Goal: Task Accomplishment & Management: Complete application form

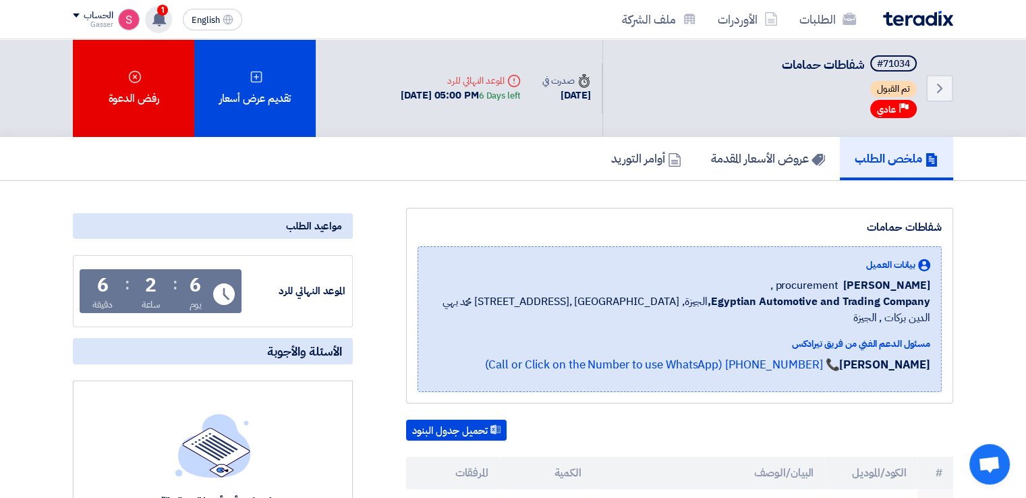
click at [161, 19] on use at bounding box center [158, 18] width 13 height 15
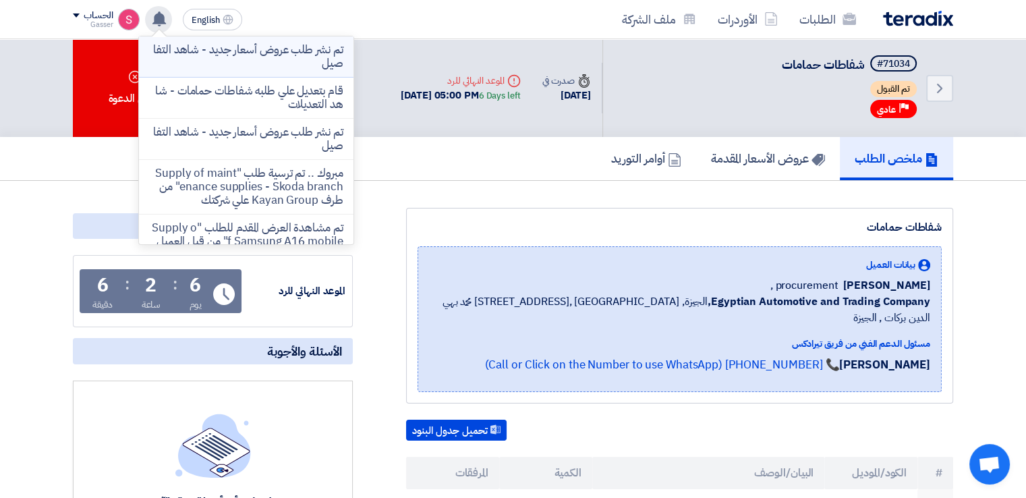
click at [278, 57] on p "تم نشر طلب عروض أسعار جديد - شاهد التفاصيل" at bounding box center [246, 56] width 193 height 27
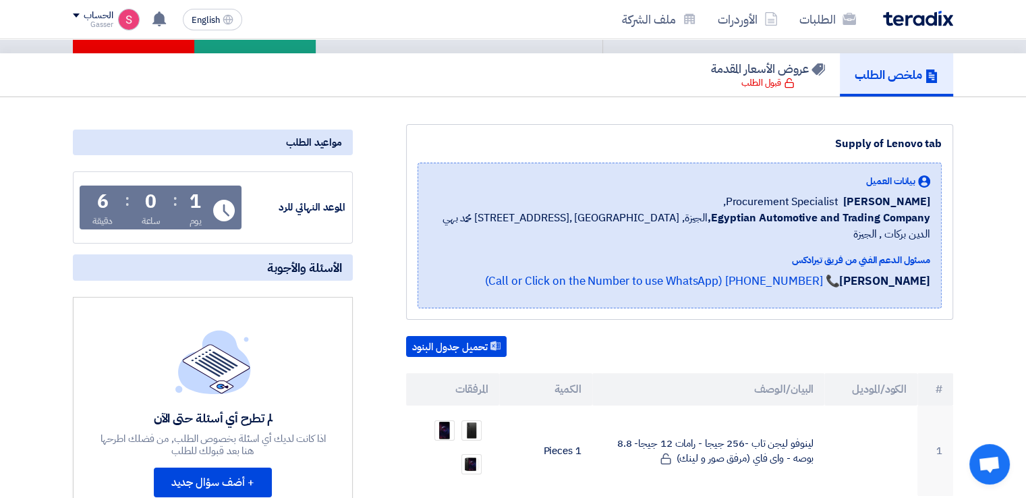
scroll to position [270, 0]
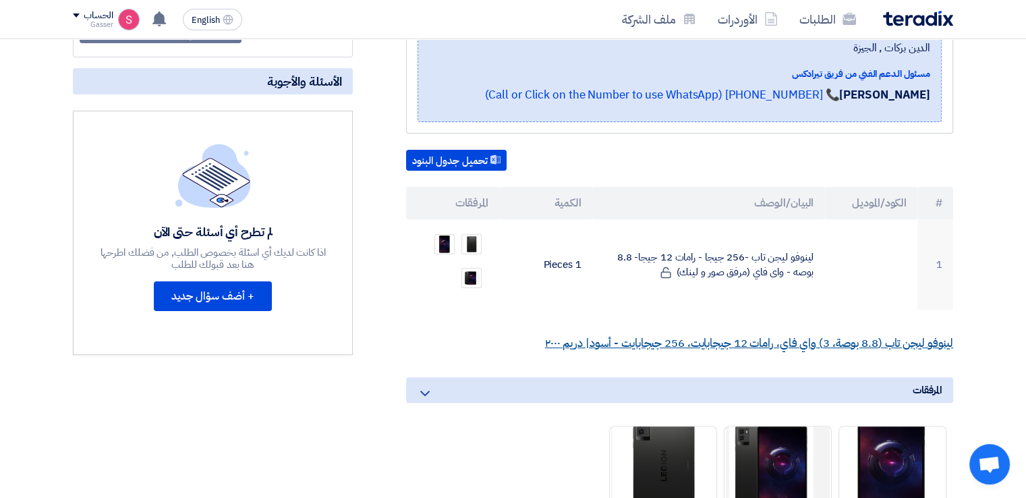
click at [792, 334] on link "لينوفو ليجن تاب (8.8 بوصة، 3) واي فاي، رامات 12 جيجابايت، 256 جيجابايت - أسود| …" at bounding box center [749, 342] width 408 height 17
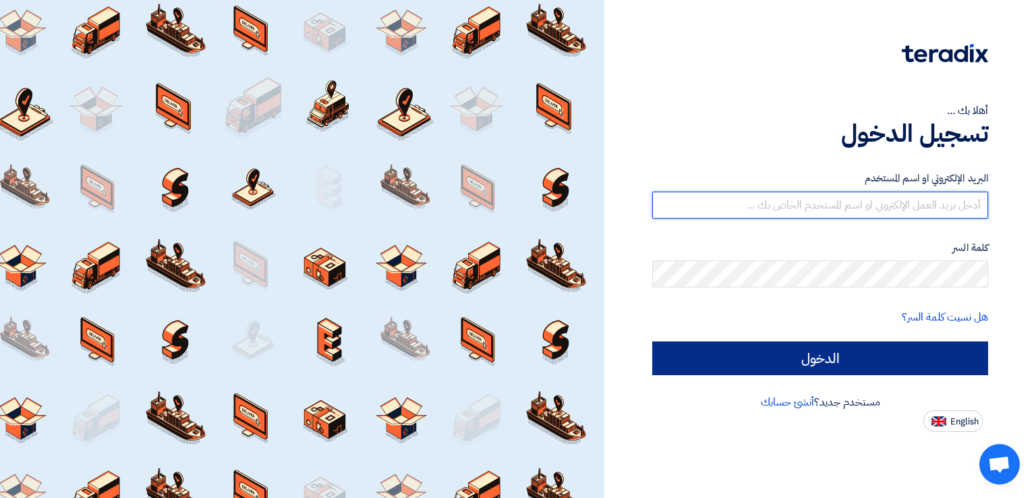
type input "[EMAIL_ADDRESS][DOMAIN_NAME]"
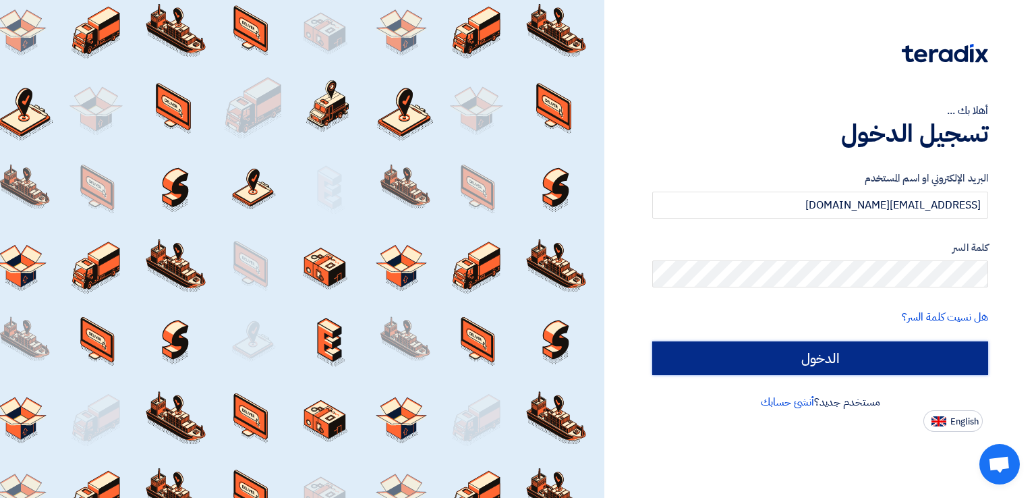
click at [865, 361] on input "الدخول" at bounding box center [820, 358] width 336 height 34
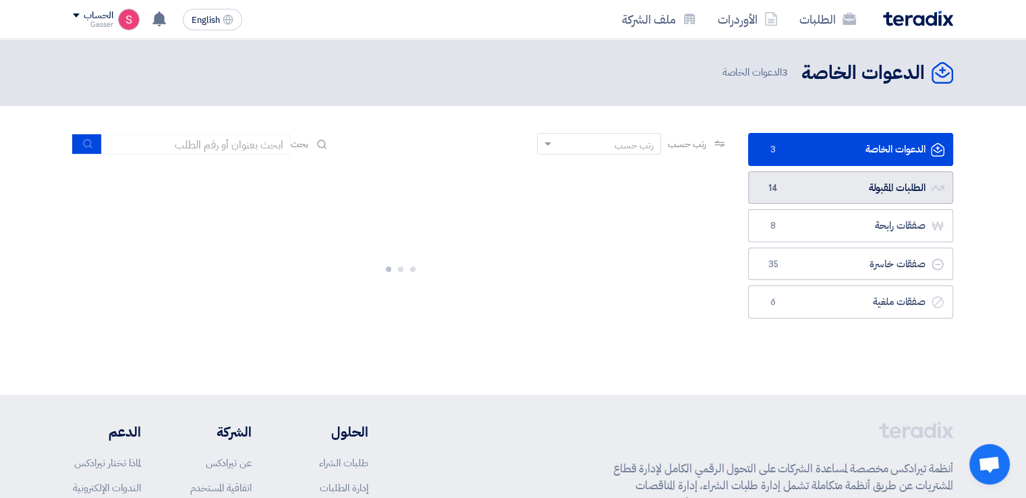
click at [817, 186] on link "الطلبات المقبولة الطلبات المقبولة 14" at bounding box center [850, 187] width 205 height 33
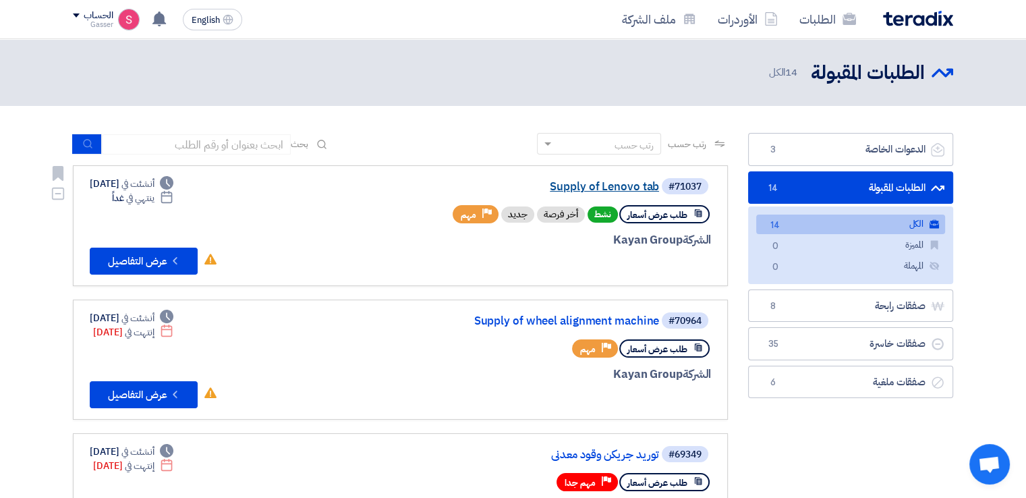
click at [613, 190] on link "Supply of Lenovo tab" at bounding box center [524, 187] width 270 height 12
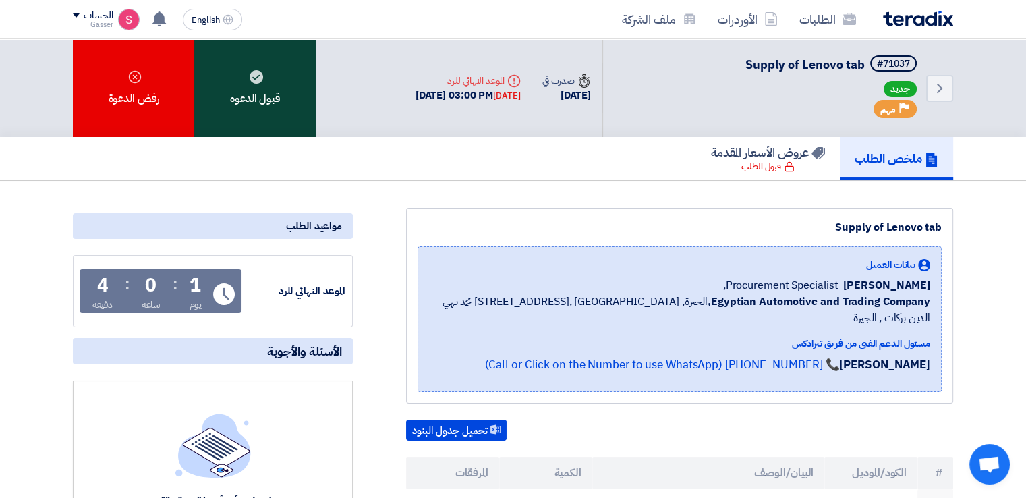
click at [247, 76] on div "قبول الدعوه" at bounding box center [254, 88] width 121 height 98
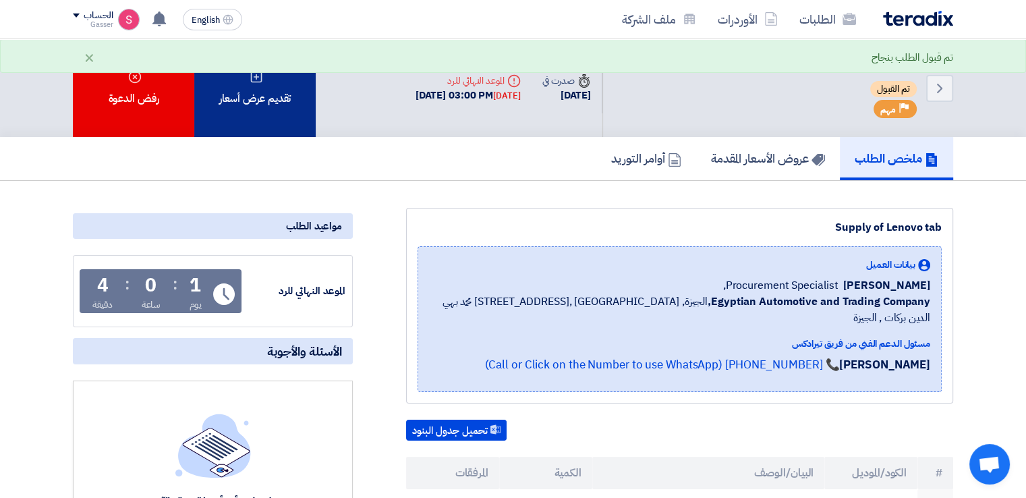
click at [297, 113] on div "تقديم عرض أسعار" at bounding box center [254, 88] width 121 height 98
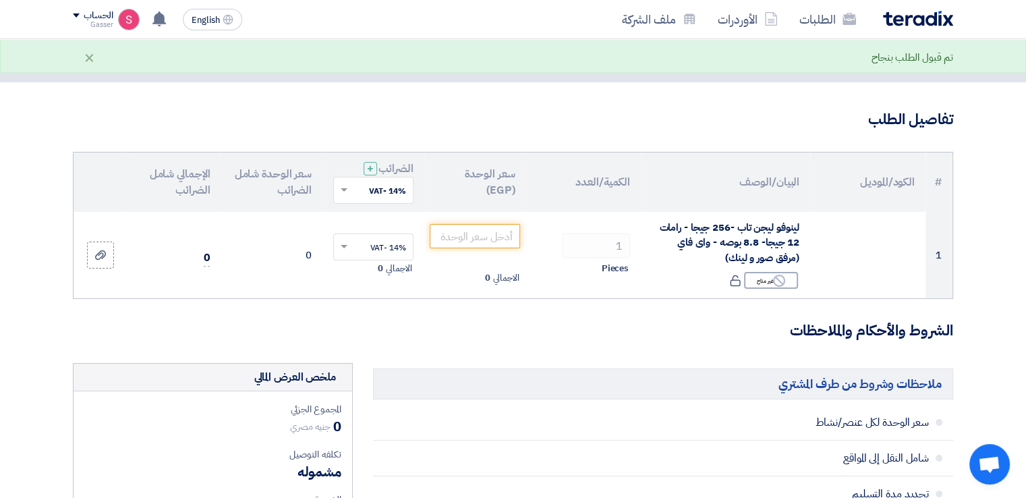
scroll to position [67, 0]
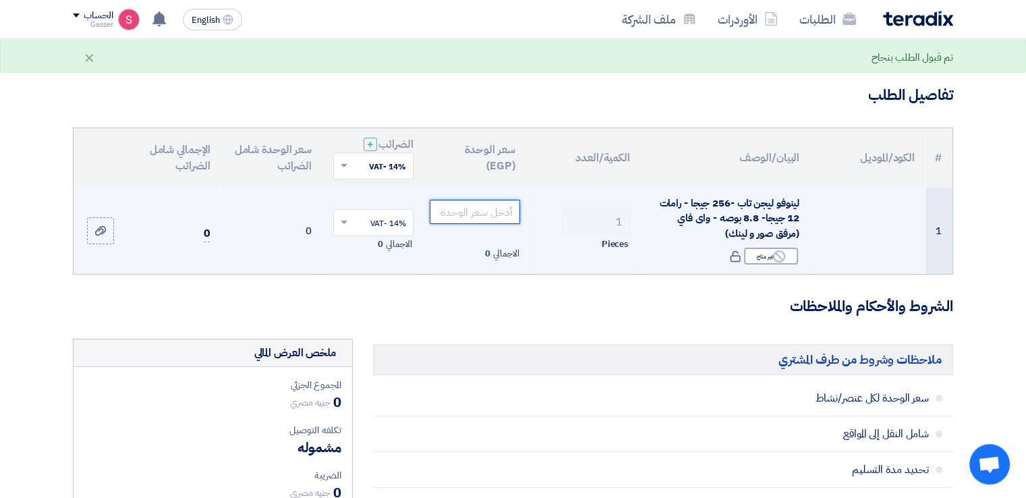
click at [491, 215] on input "number" at bounding box center [475, 212] width 91 height 24
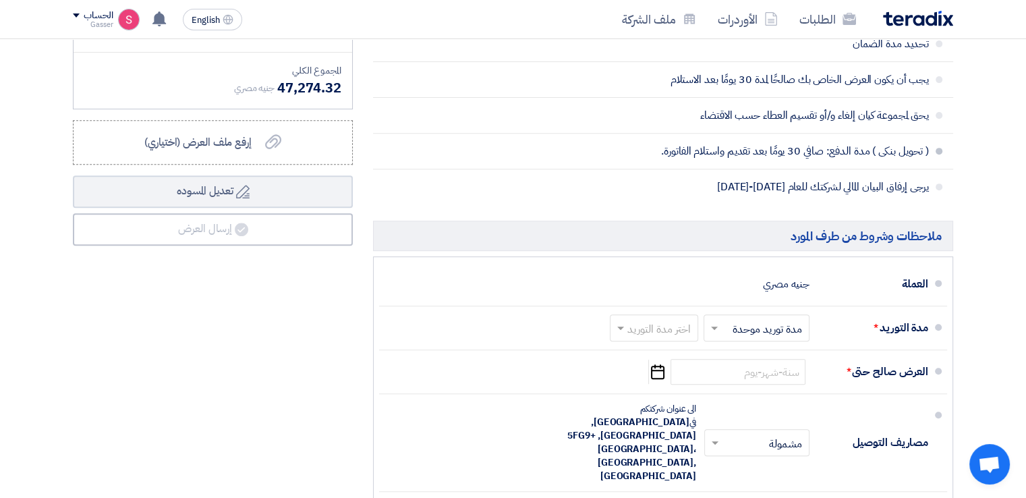
scroll to position [674, 0]
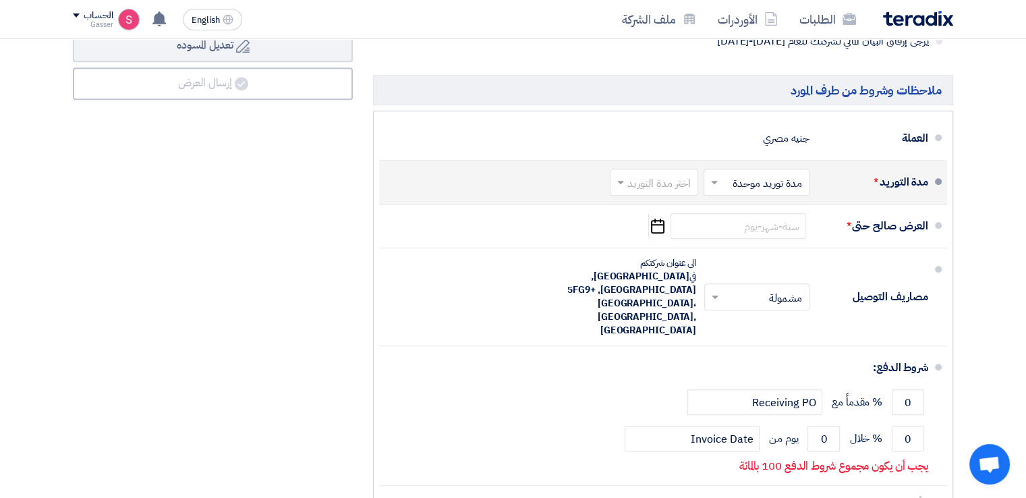
type input "41468.70"
click at [666, 187] on input "text" at bounding box center [651, 184] width 82 height 20
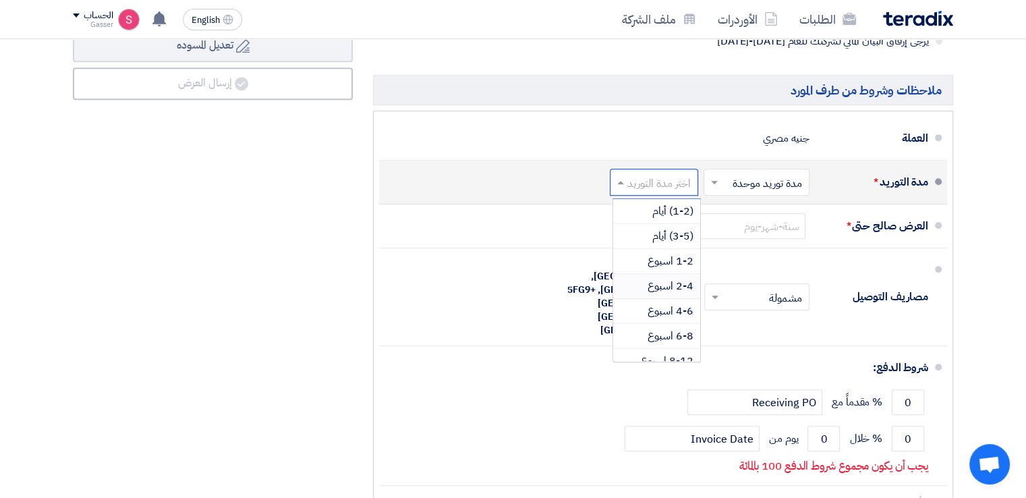
click at [674, 285] on span "2-4 اسبوع" at bounding box center [670, 286] width 46 height 16
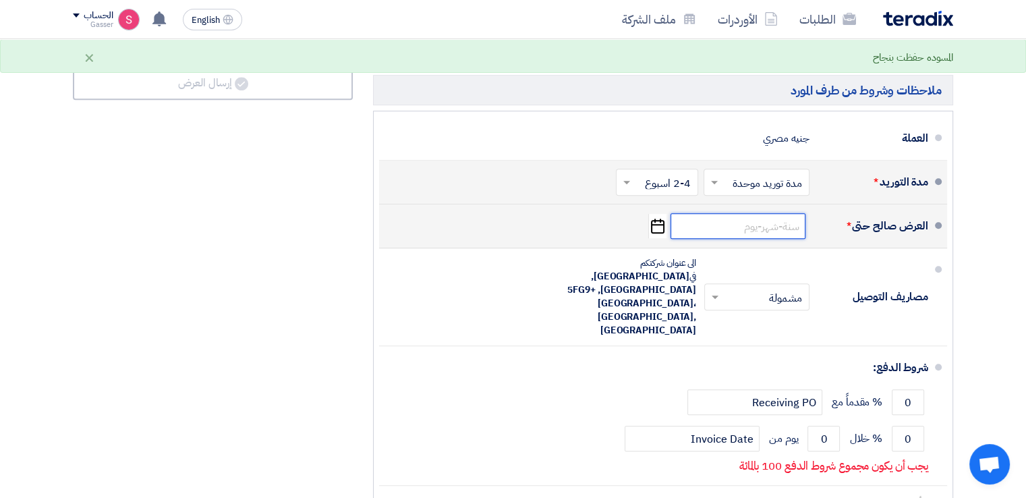
click at [755, 229] on input at bounding box center [737, 226] width 135 height 26
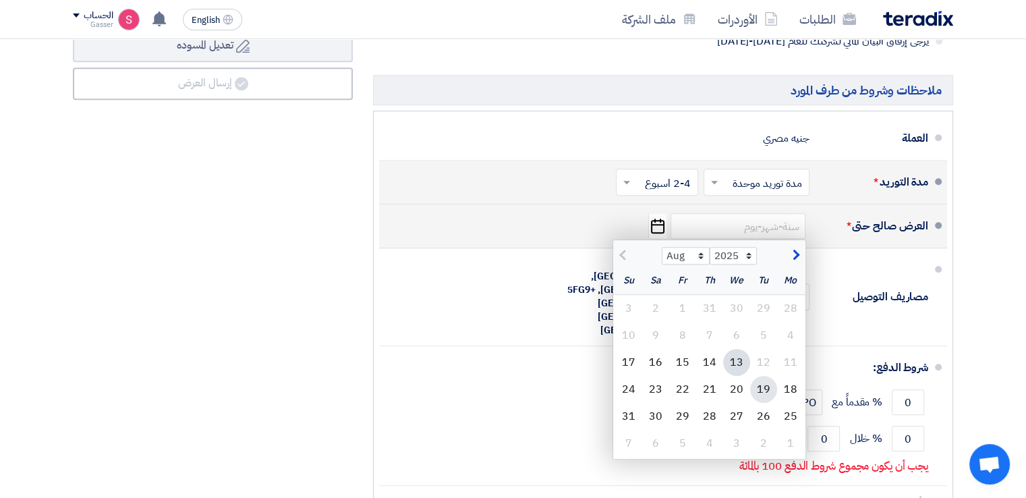
click at [761, 387] on div "19" at bounding box center [763, 389] width 27 height 27
type input "[DATE]"
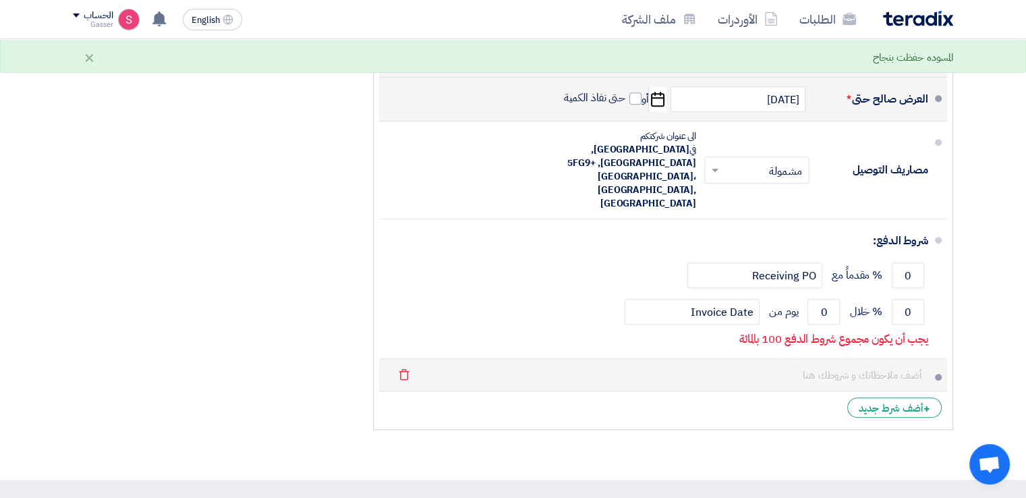
scroll to position [809, 0]
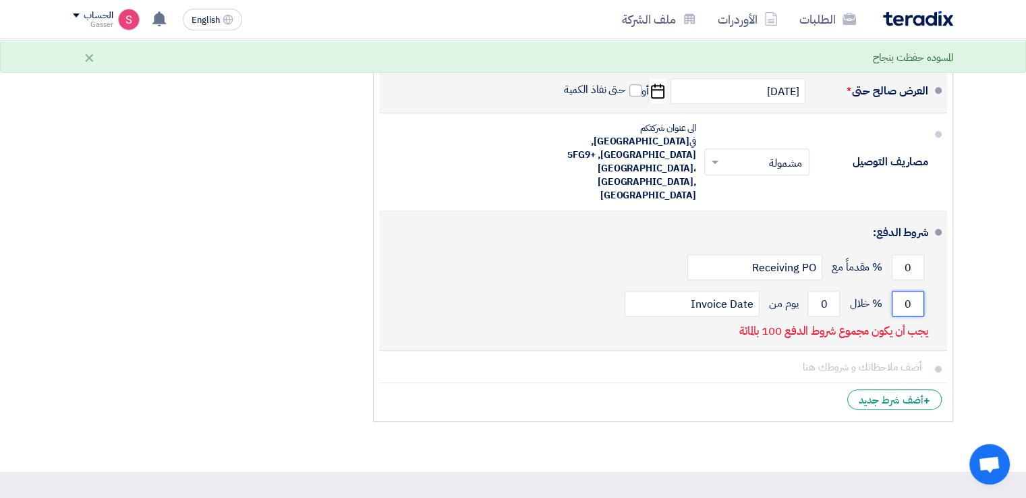
drag, startPoint x: 913, startPoint y: 273, endPoint x: 894, endPoint y: 274, distance: 18.9
click at [894, 291] on input "0" at bounding box center [907, 304] width 32 height 26
type input "100"
drag, startPoint x: 828, startPoint y: 274, endPoint x: 817, endPoint y: 276, distance: 11.0
click at [817, 291] on input "0" at bounding box center [823, 304] width 32 height 26
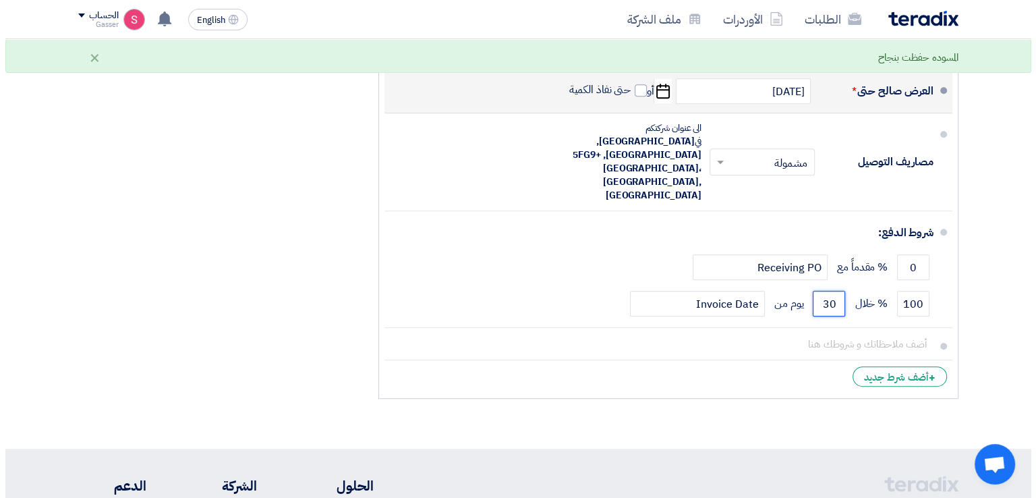
scroll to position [472, 0]
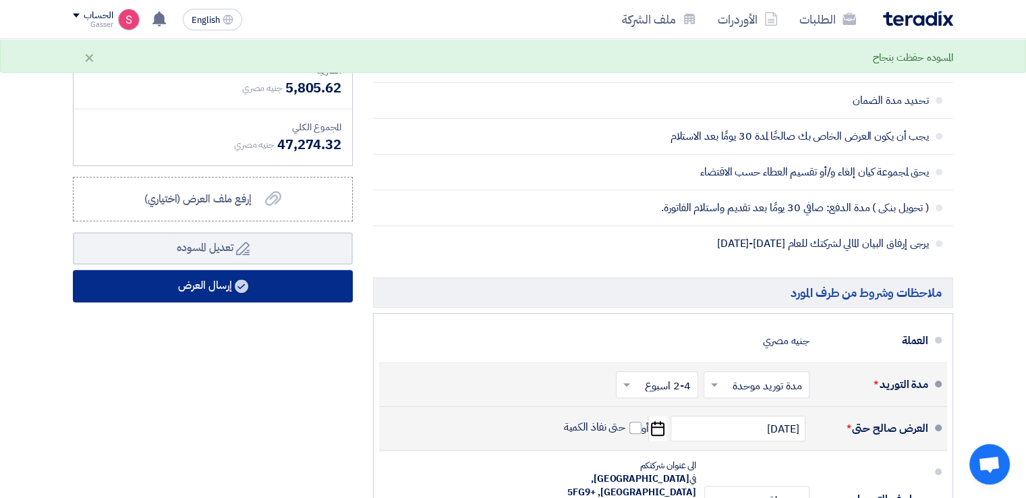
type input "30"
click at [207, 276] on button "إرسال العرض" at bounding box center [213, 286] width 280 height 32
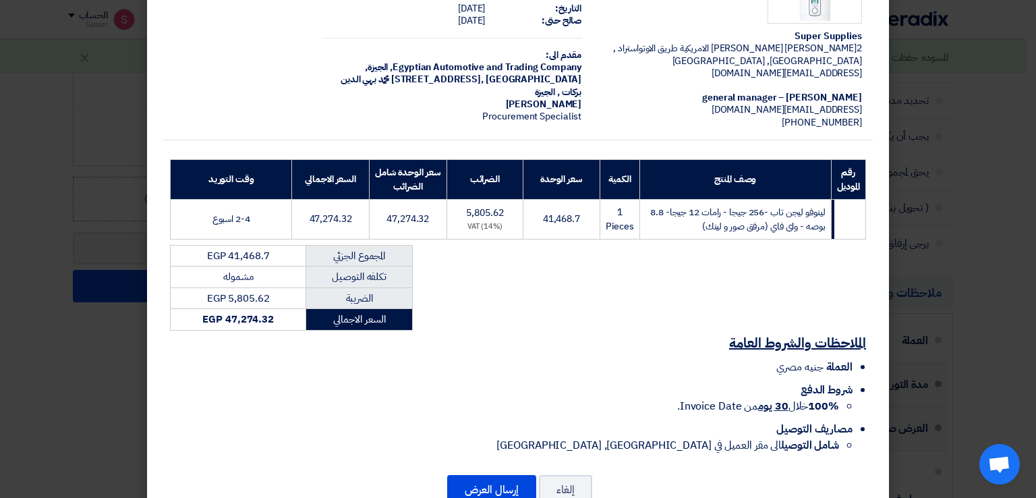
scroll to position [115, 0]
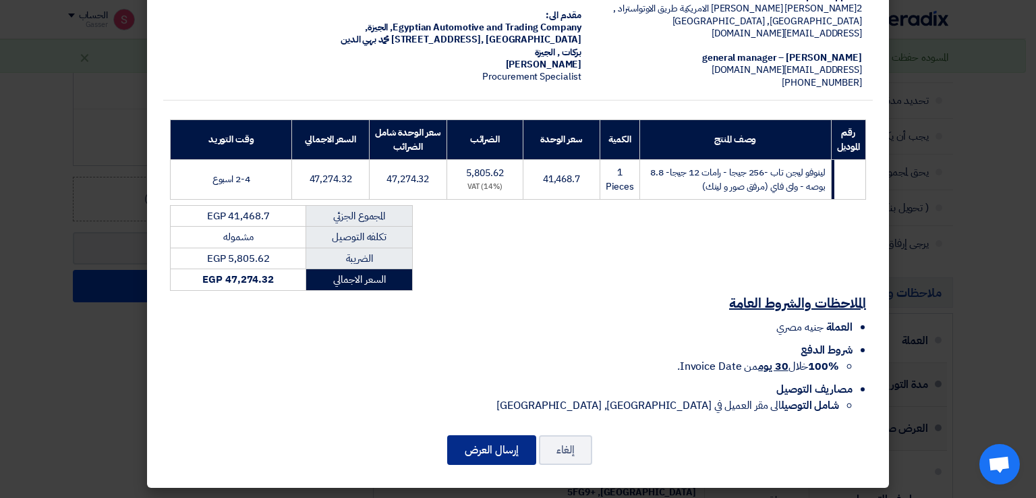
click at [504, 440] on button "إرسال العرض" at bounding box center [491, 450] width 89 height 30
